Goal: Navigation & Orientation: Find specific page/section

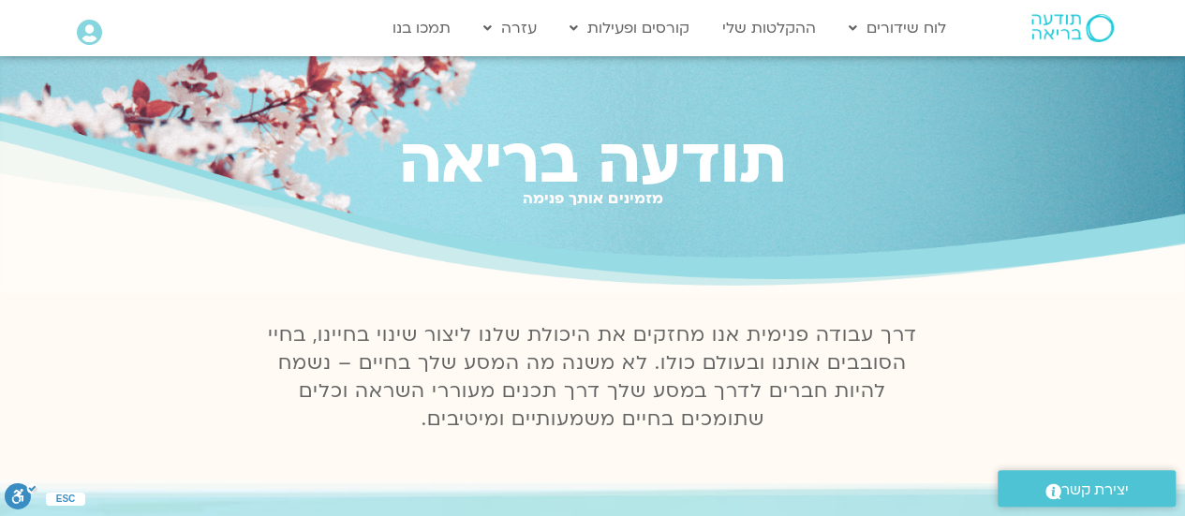
click at [82, 41] on icon at bounding box center [89, 33] width 25 height 26
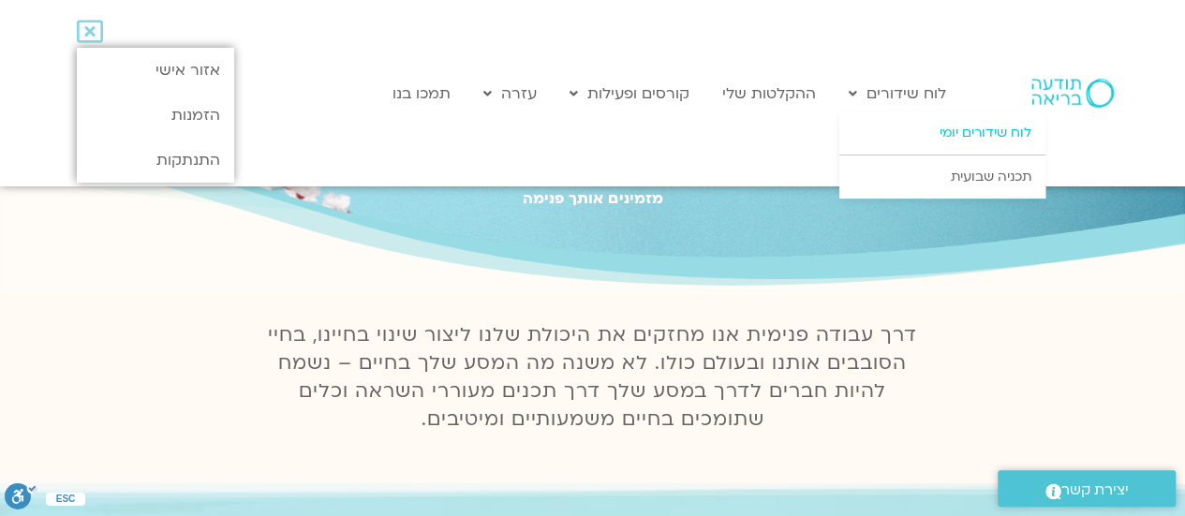
click at [925, 130] on link "לוח שידורים יומי" at bounding box center [942, 132] width 206 height 43
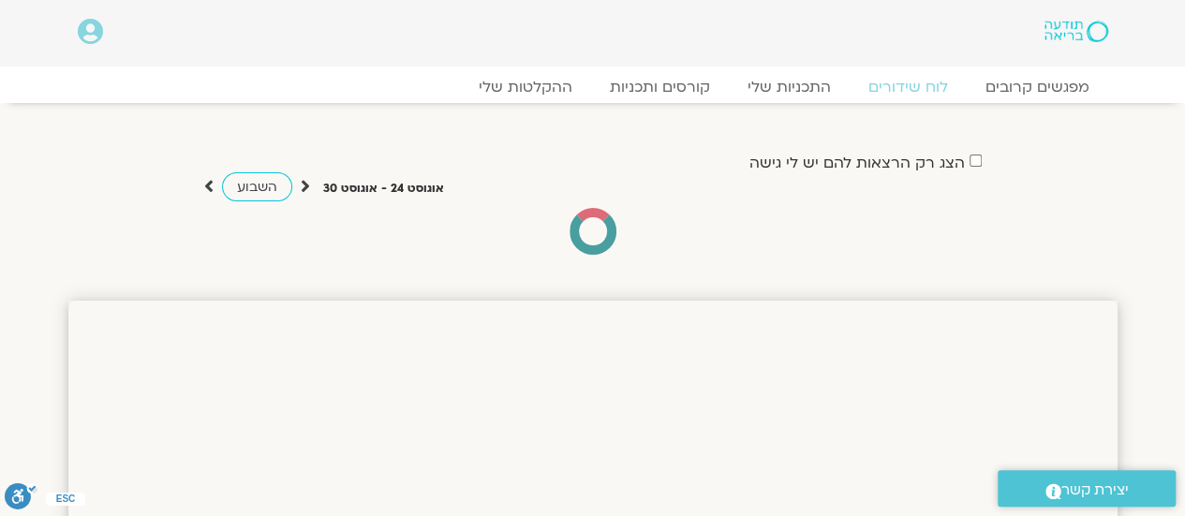
drag, startPoint x: 1185, startPoint y: 87, endPoint x: 1180, endPoint y: 42, distance: 45.3
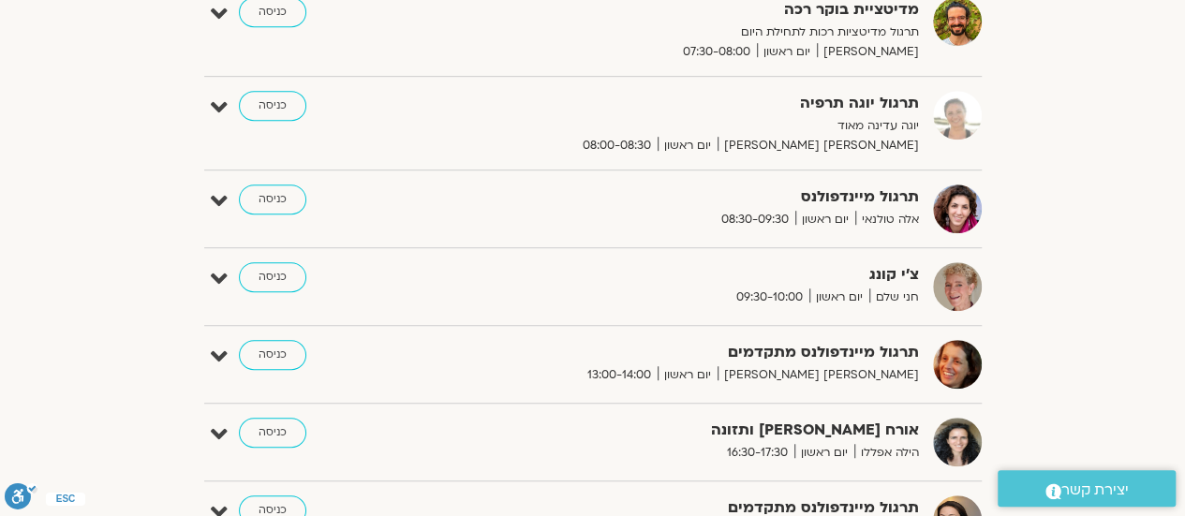
scroll to position [491, 0]
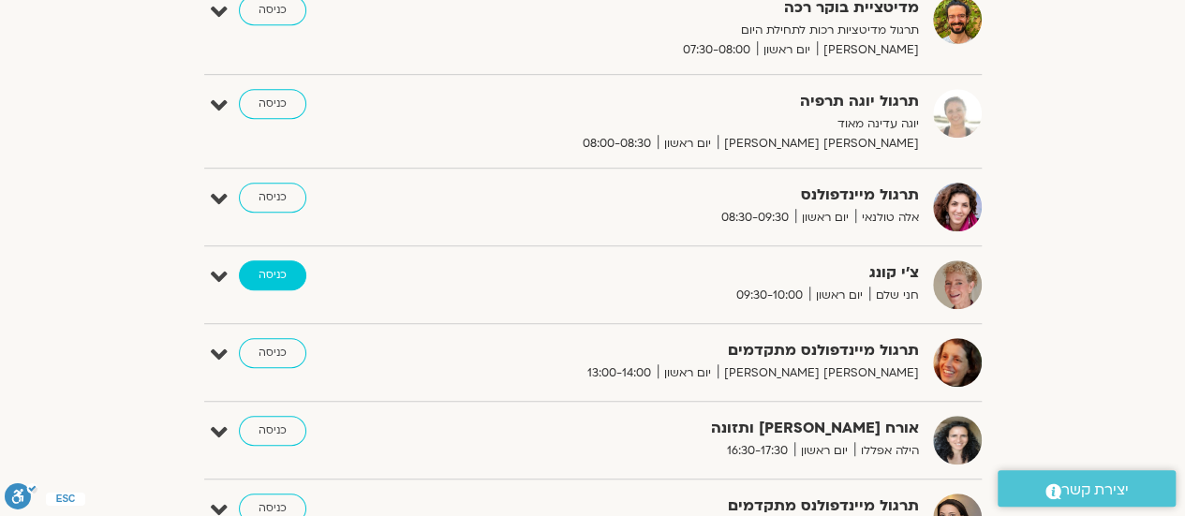
click at [272, 276] on link "כניסה" at bounding box center [272, 275] width 67 height 30
